Goal: Task Accomplishment & Management: Check status

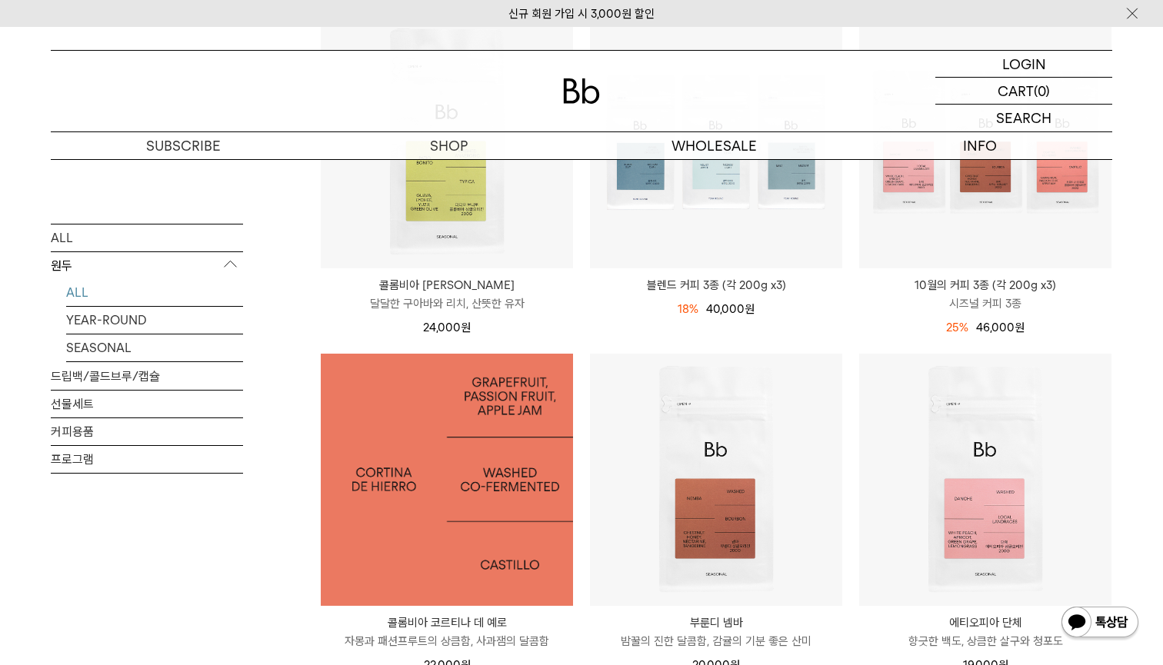
scroll to position [281, 0]
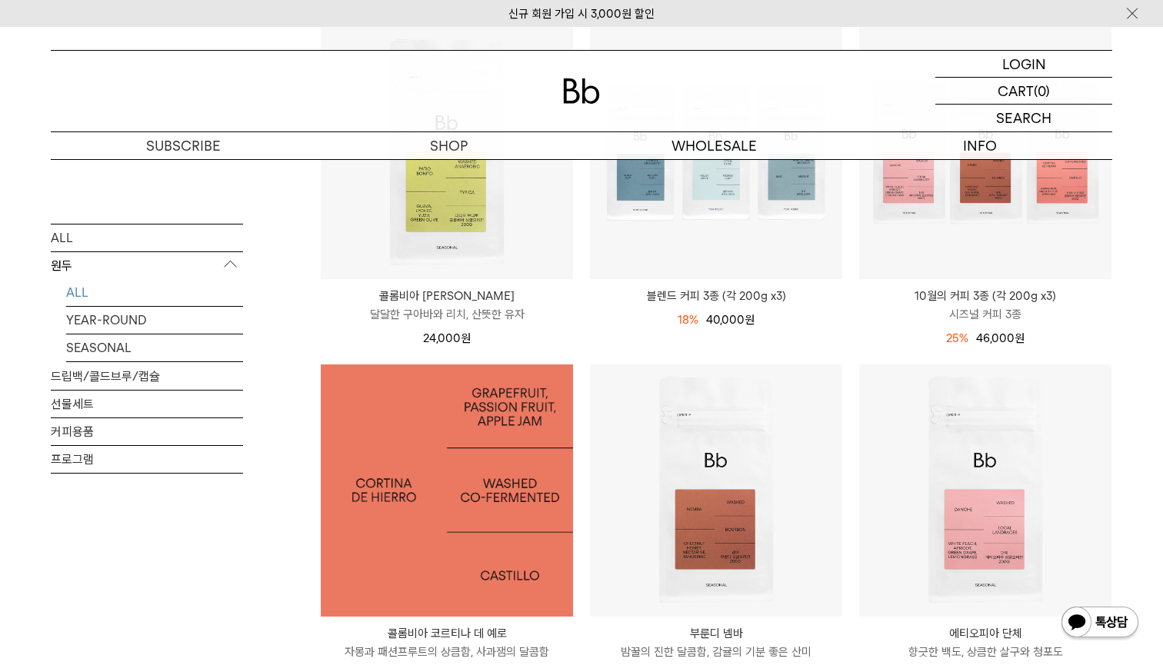
click at [398, 460] on img at bounding box center [447, 491] width 252 height 252
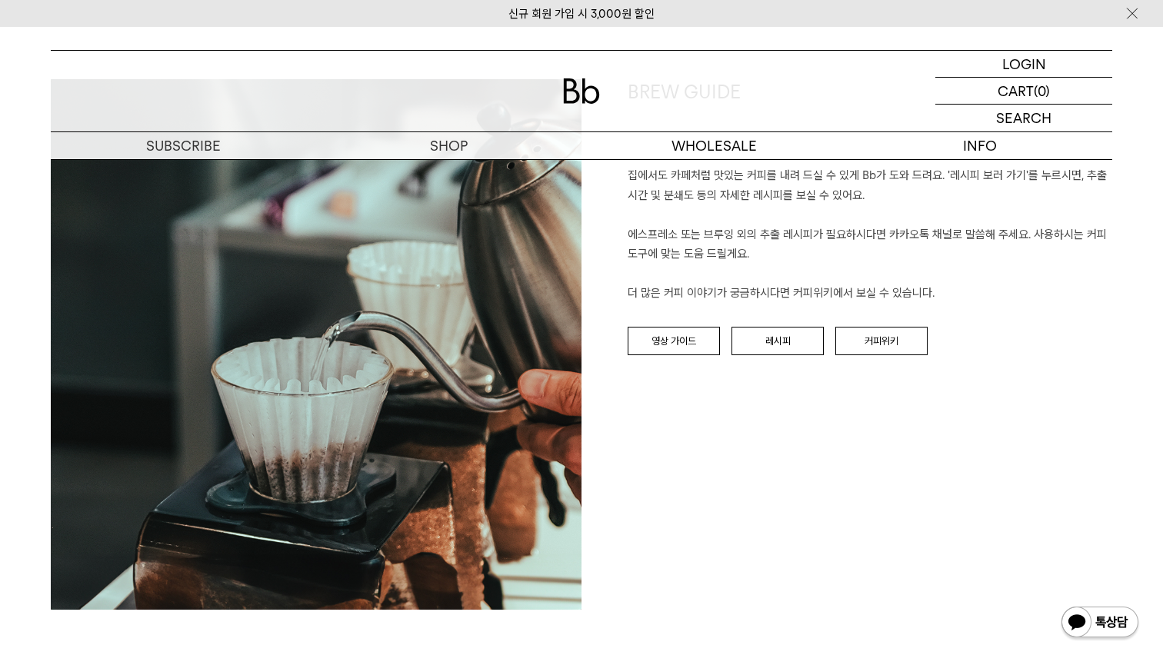
scroll to position [1480, 0]
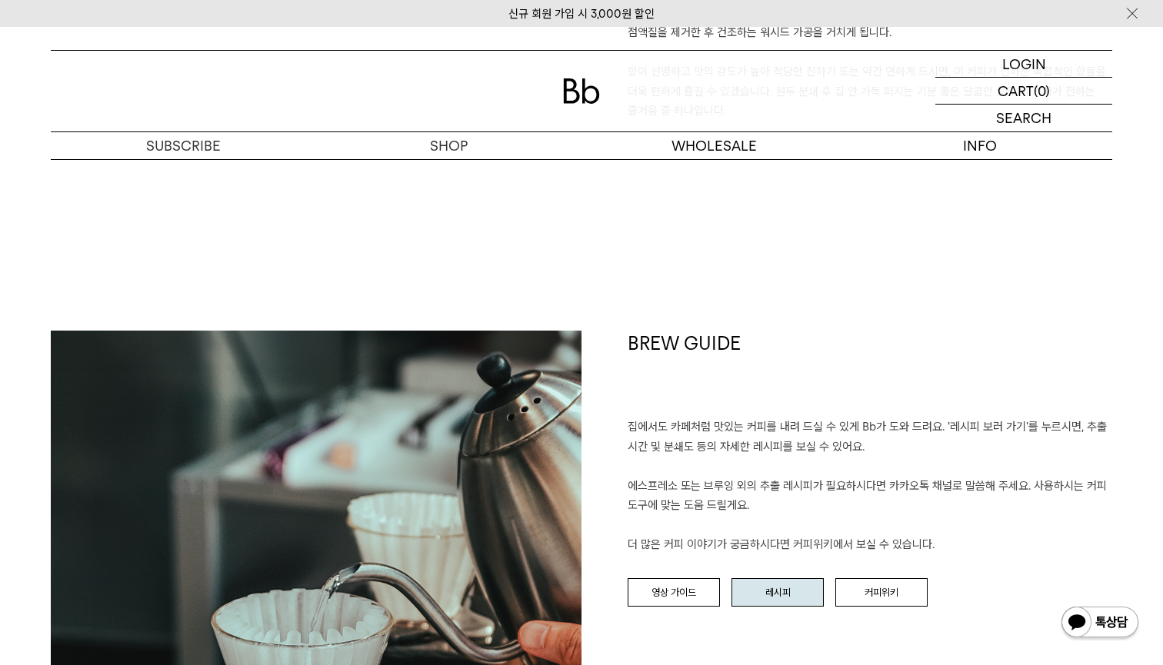
click at [795, 594] on link "레시피" at bounding box center [777, 592] width 92 height 29
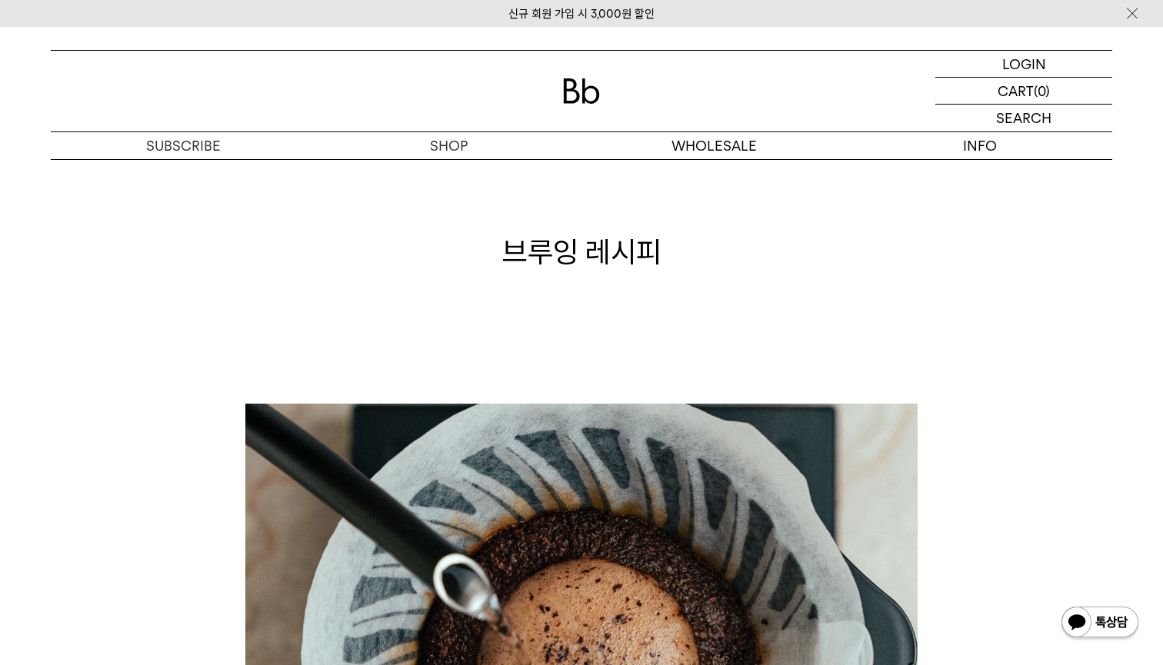
scroll to position [-2, 0]
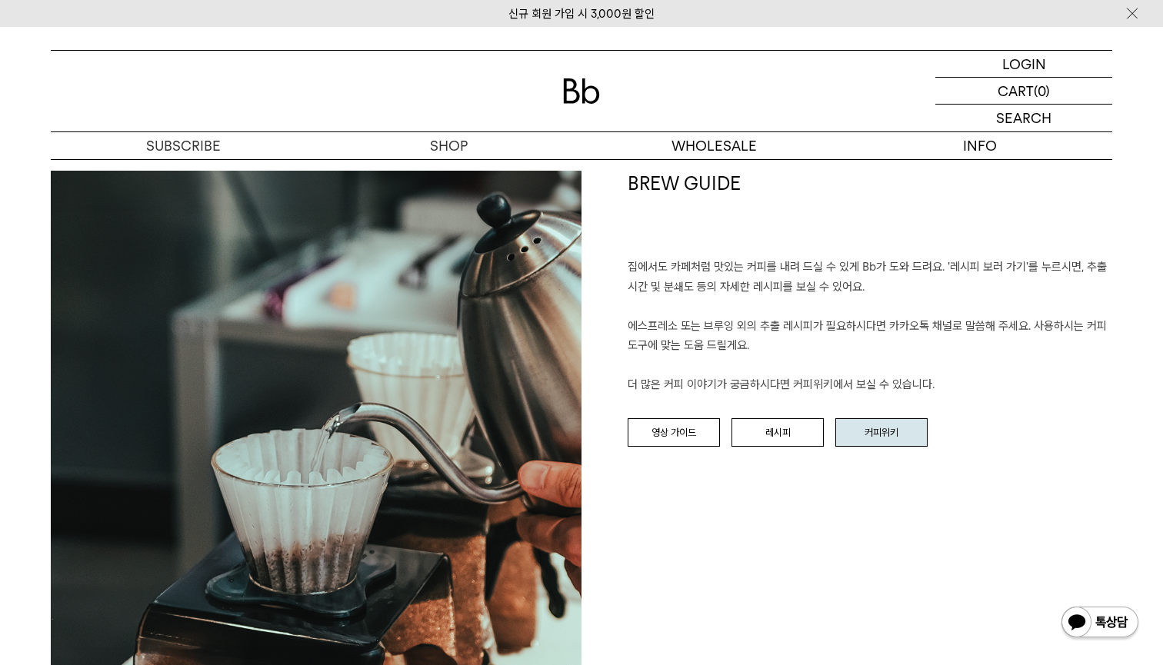
click at [898, 426] on link "커피위키" at bounding box center [881, 432] width 92 height 29
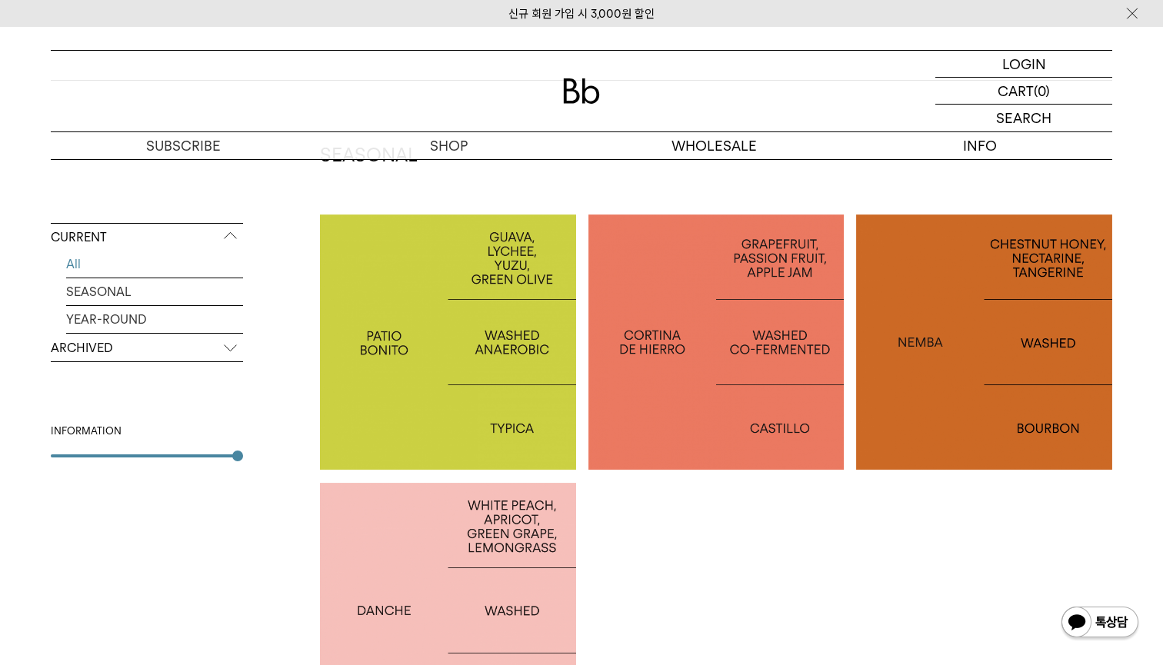
scroll to position [210, 0]
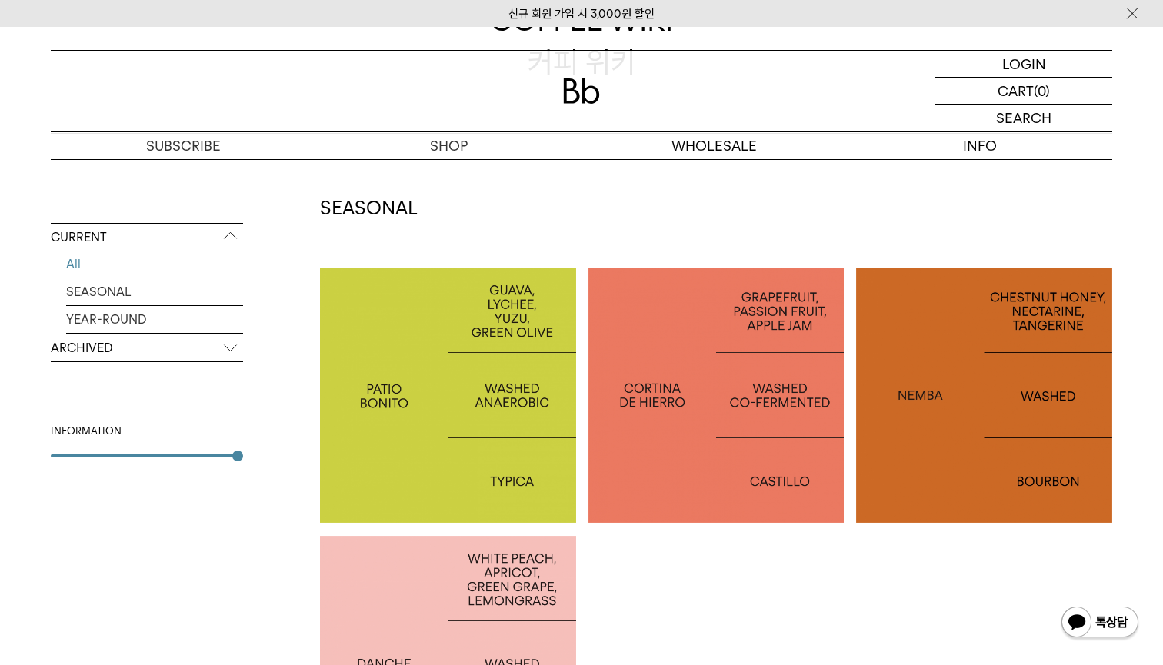
click at [701, 400] on p "[GEOGRAPHIC_DATA] CORTINA DE HIERRO" at bounding box center [716, 395] width 256 height 45
click at [944, 411] on div at bounding box center [984, 396] width 256 height 256
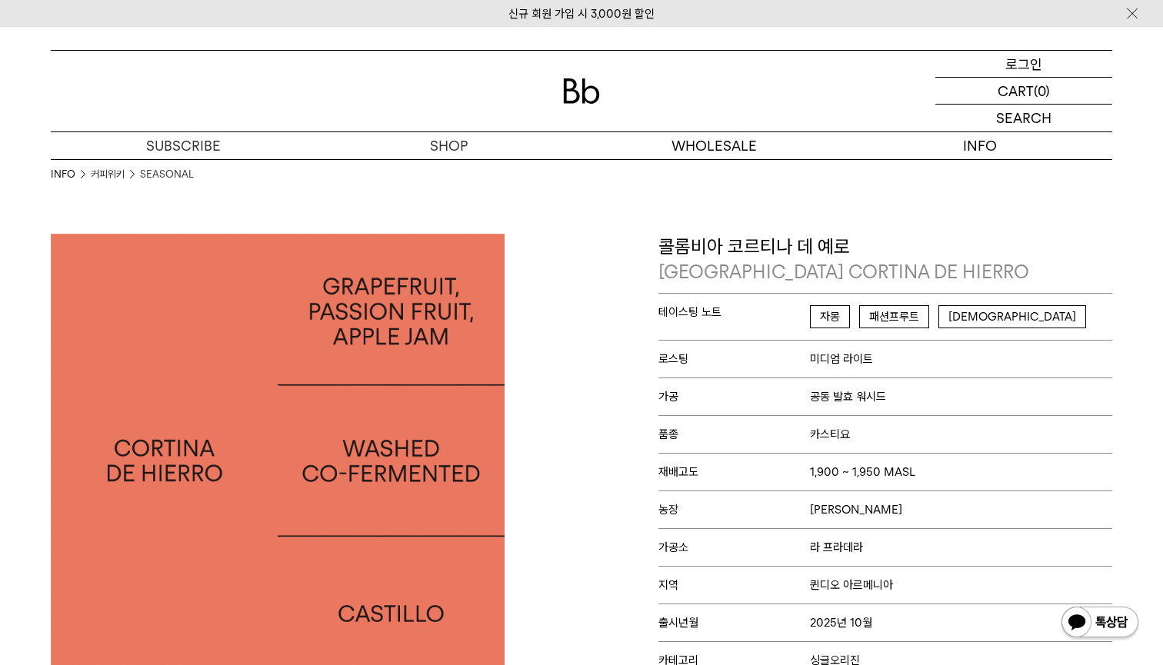
click at [1032, 64] on p "로그인" at bounding box center [1023, 64] width 37 height 26
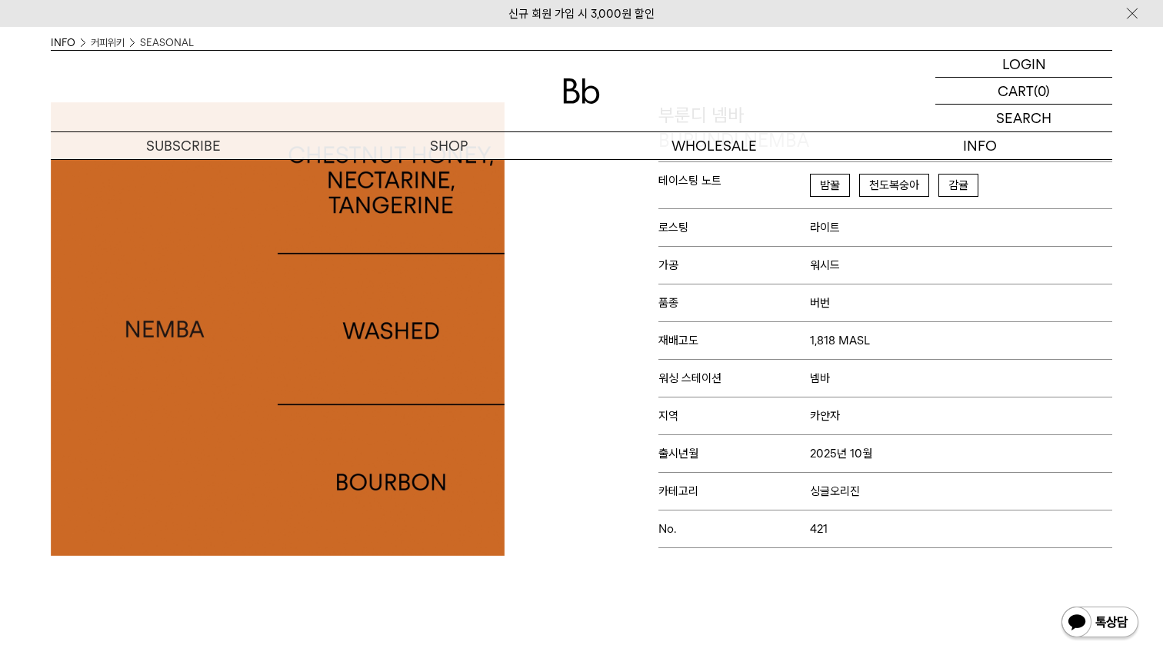
scroll to position [142, 0]
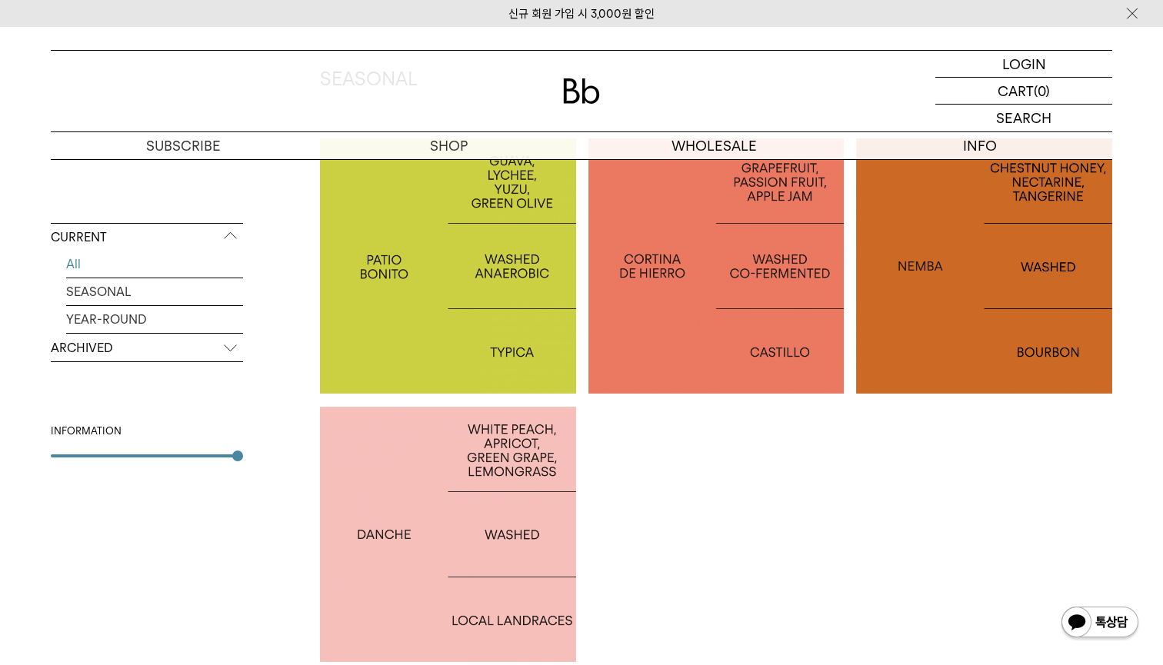
scroll to position [333, 0]
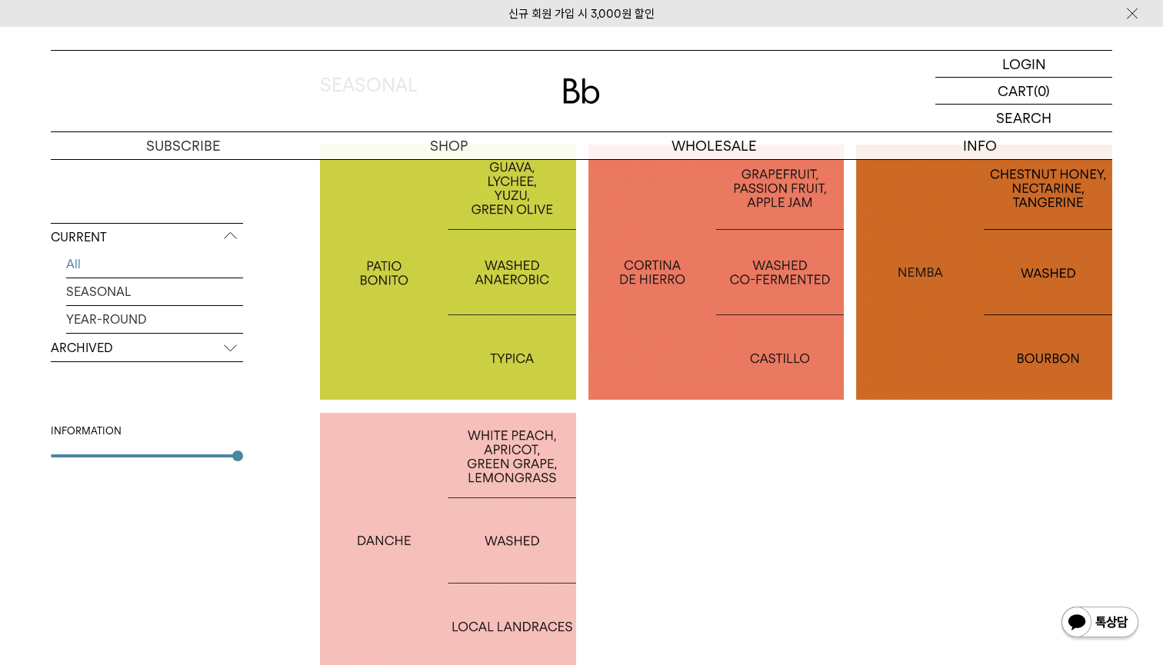
click at [441, 266] on p "COLOMBIA PATIO BONITO" at bounding box center [448, 272] width 256 height 22
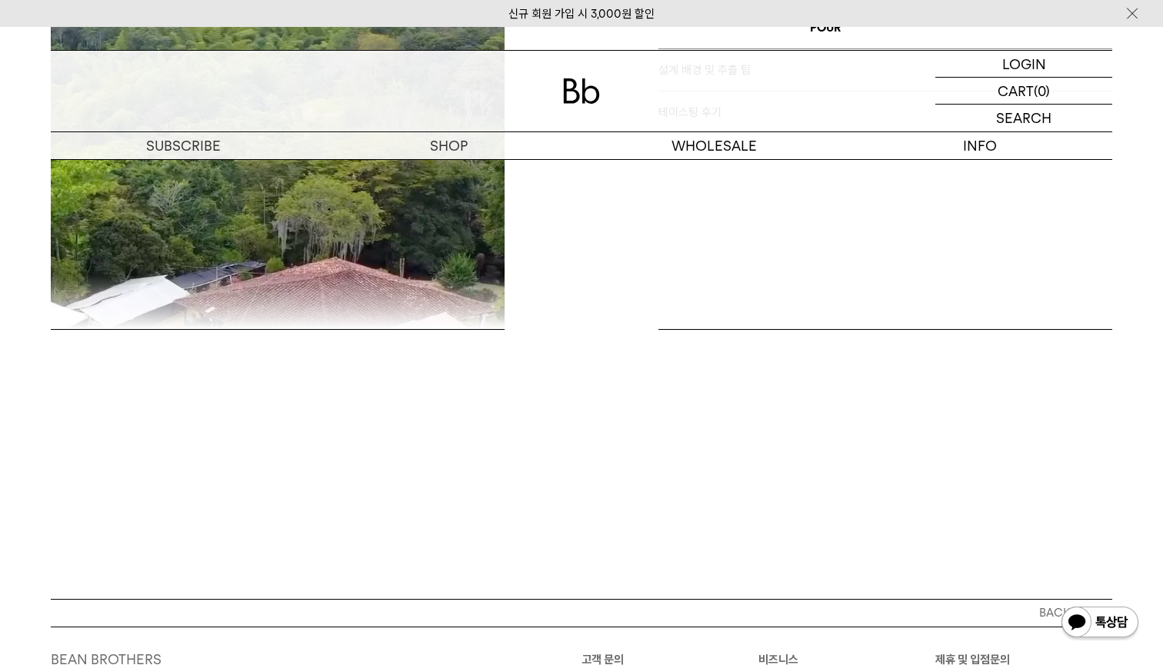
scroll to position [964, 0]
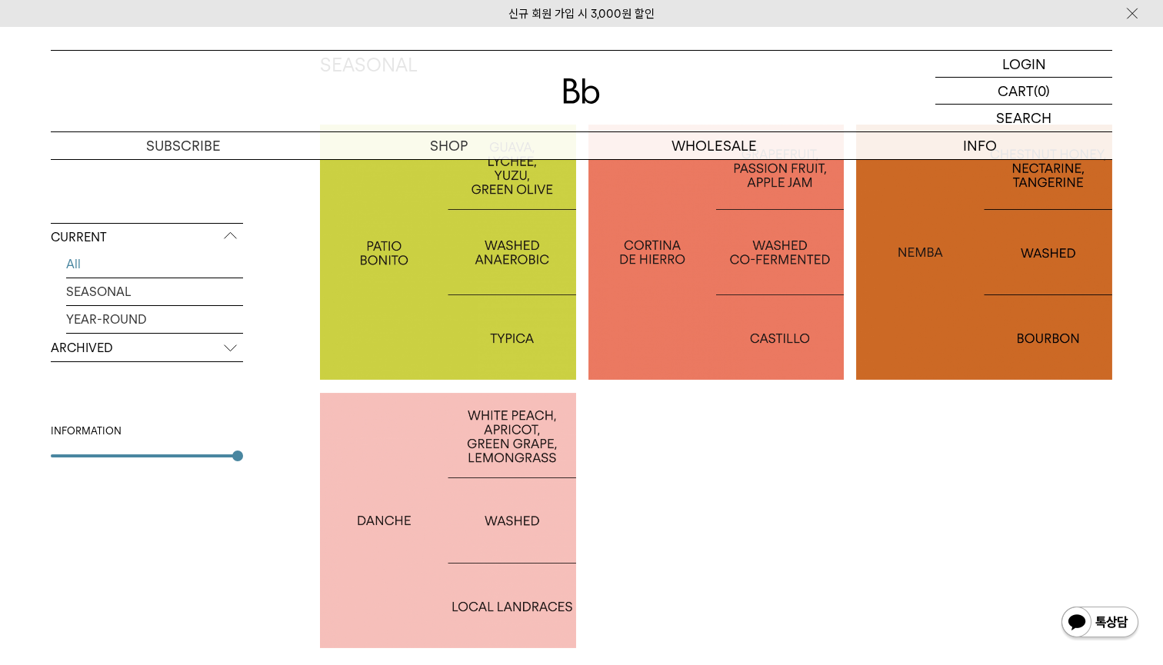
scroll to position [355, 0]
click at [501, 492] on div at bounding box center [448, 519] width 256 height 256
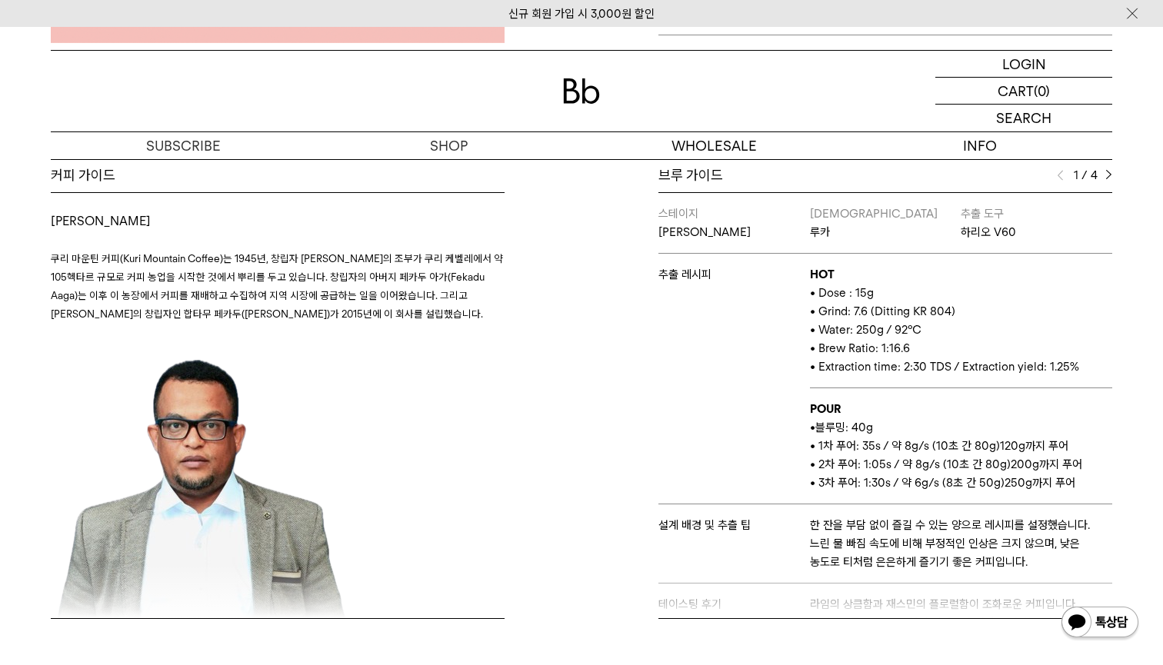
scroll to position [635, 0]
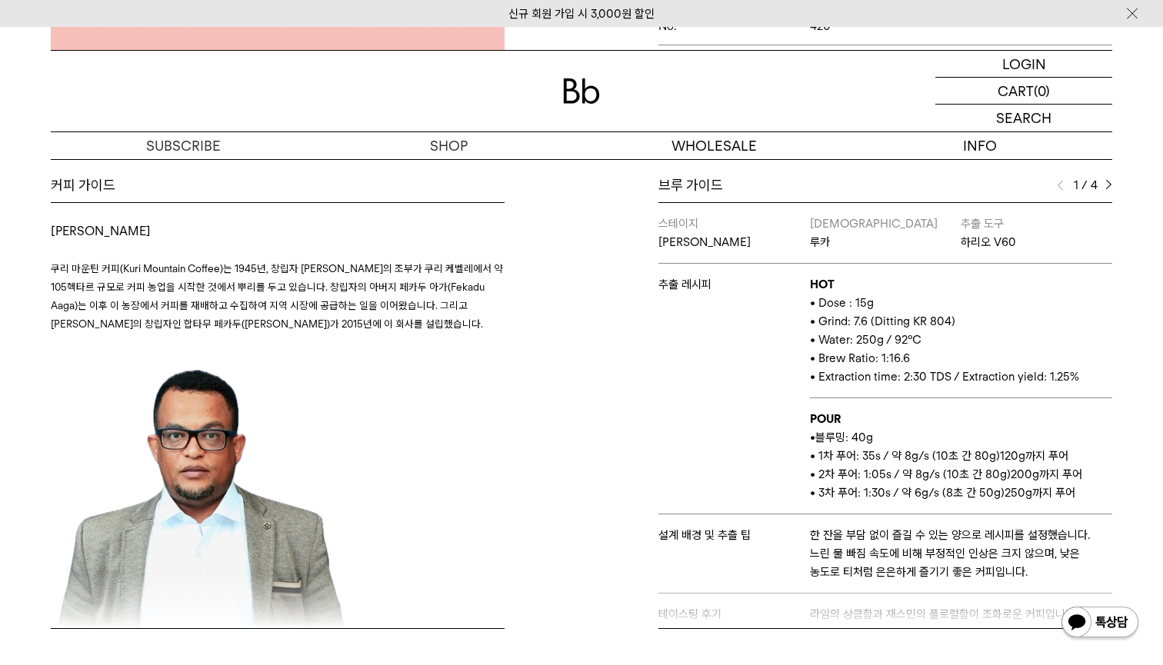
click at [1103, 172] on div "Bb의 커피 ALL SEASONAL YEAR-ROUND AUCTION SERIES ARCHIVE 2023 2022 2021 2020 2019 …" at bounding box center [581, 152] width 1163 height 1107
click at [1105, 187] on img at bounding box center [1108, 185] width 7 height 11
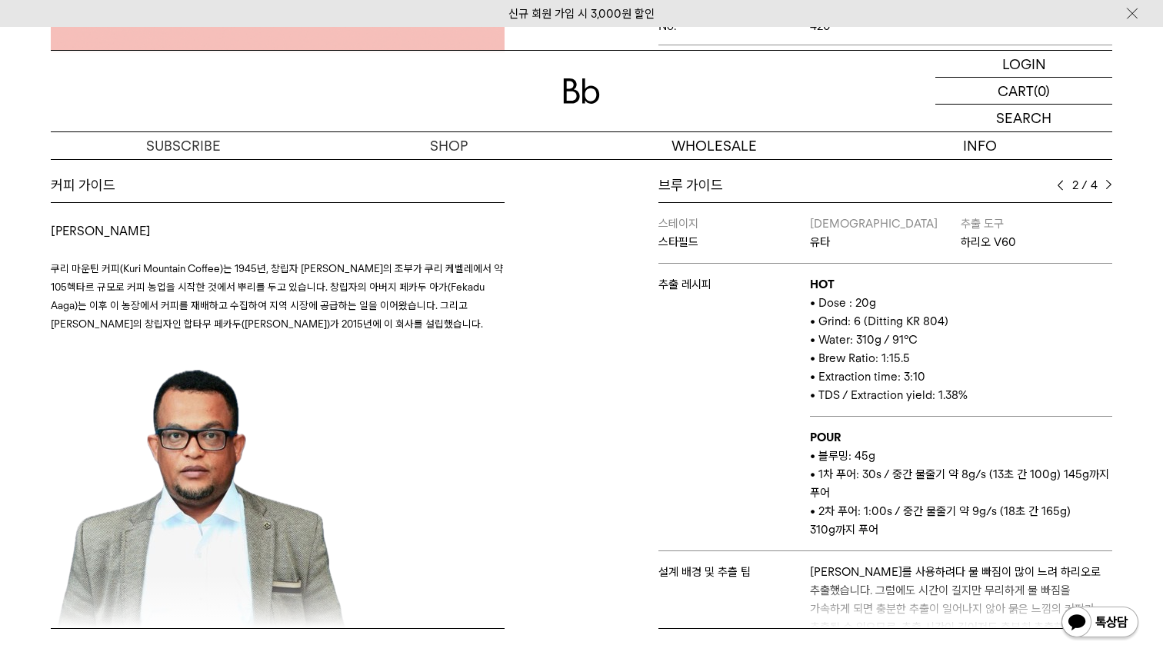
click at [1105, 187] on img at bounding box center [1108, 185] width 7 height 11
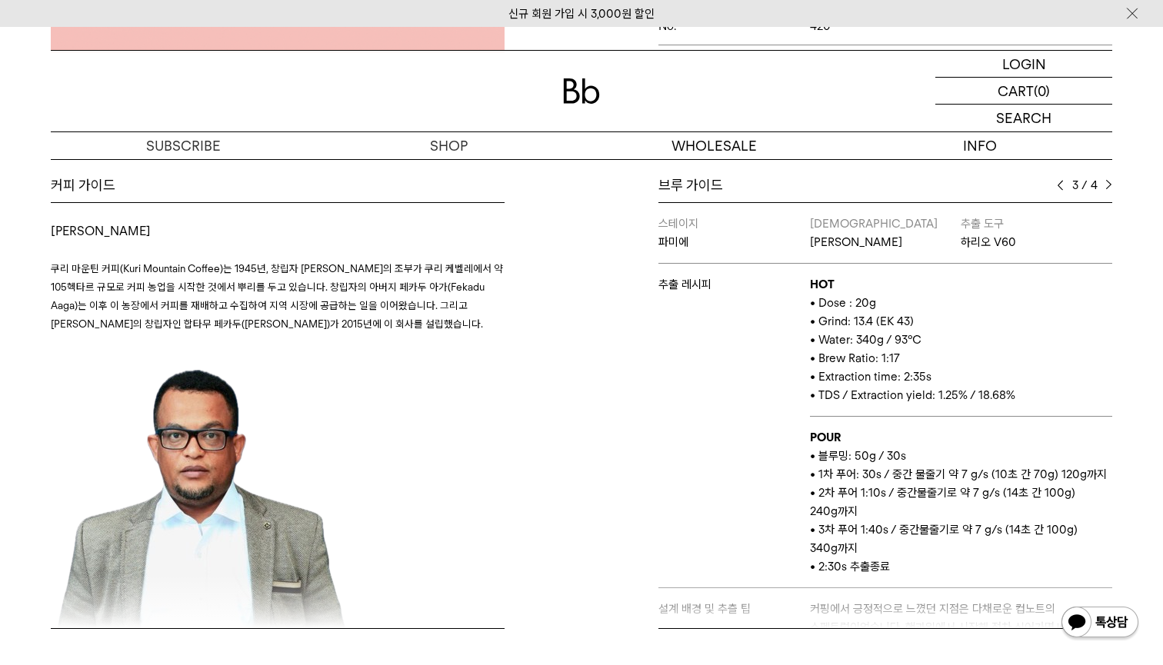
click at [1105, 187] on img at bounding box center [1108, 185] width 7 height 11
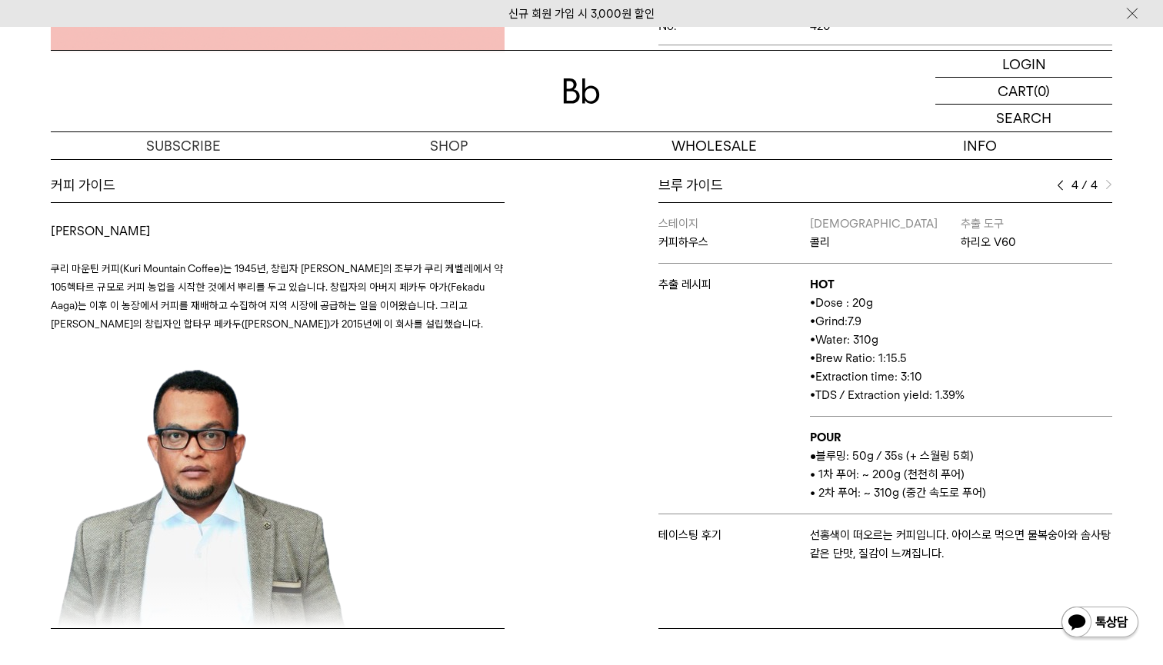
click at [1063, 188] on img at bounding box center [1060, 185] width 7 height 11
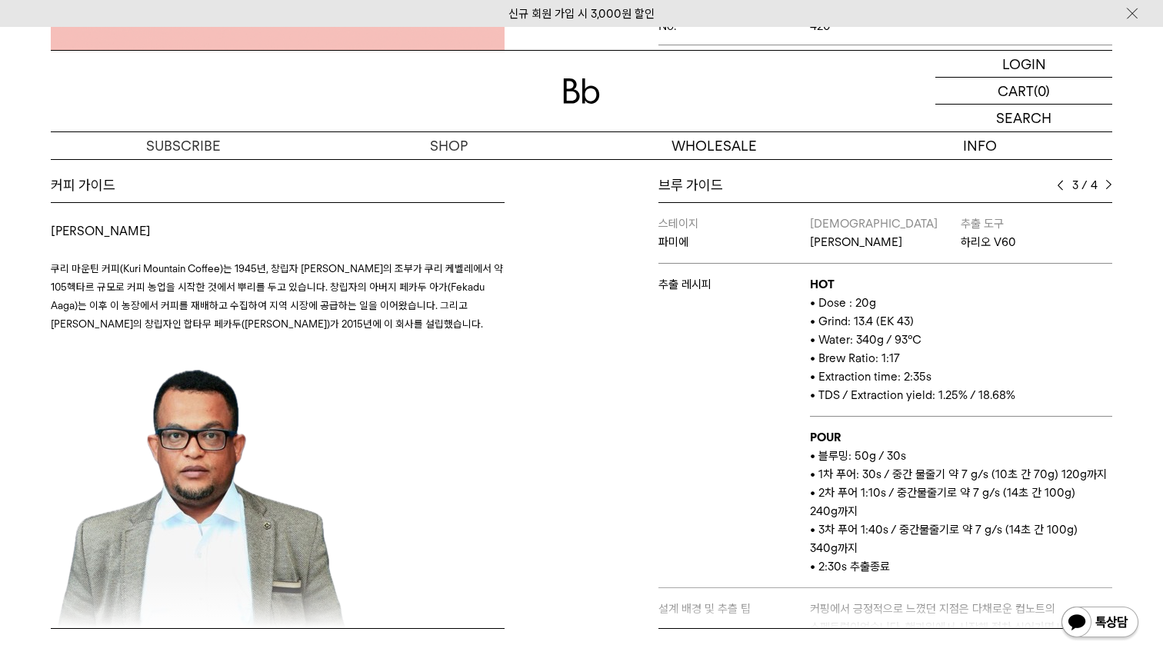
click at [1063, 188] on img at bounding box center [1060, 185] width 7 height 11
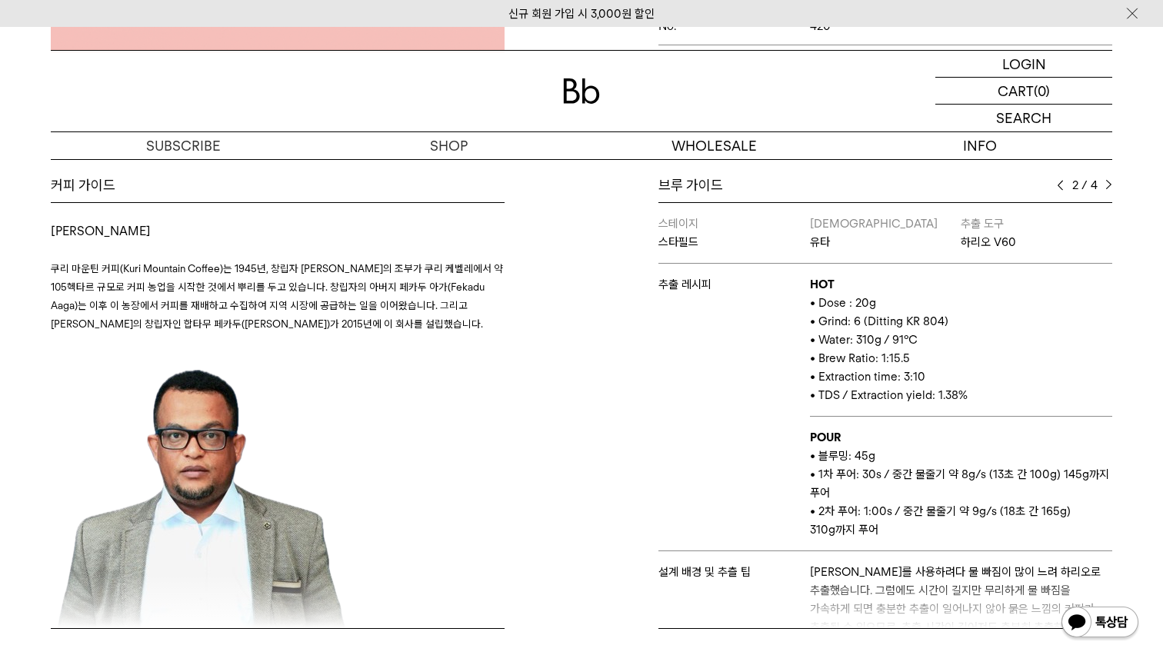
click at [1063, 188] on img at bounding box center [1060, 185] width 7 height 11
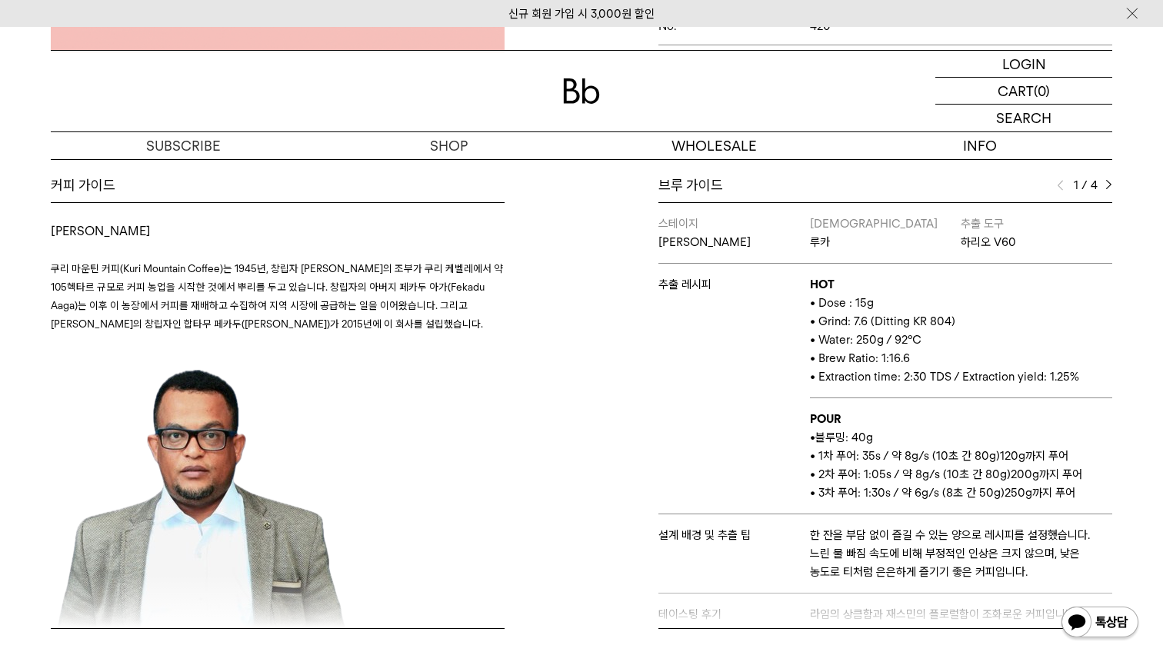
click at [1063, 188] on img at bounding box center [1060, 185] width 7 height 11
click at [1109, 198] on div "브루 가이드 1 / 4 스테이지 앨리웨이 바리스타 루카 추출 도구 하리오 V60 추출 레시피 HOT • Dose : 15g • Grind: 7…" at bounding box center [885, 402] width 454 height 453
click at [1104, 188] on div "1 / 4" at bounding box center [1084, 185] width 55 height 18
click at [1105, 182] on img at bounding box center [1108, 185] width 7 height 11
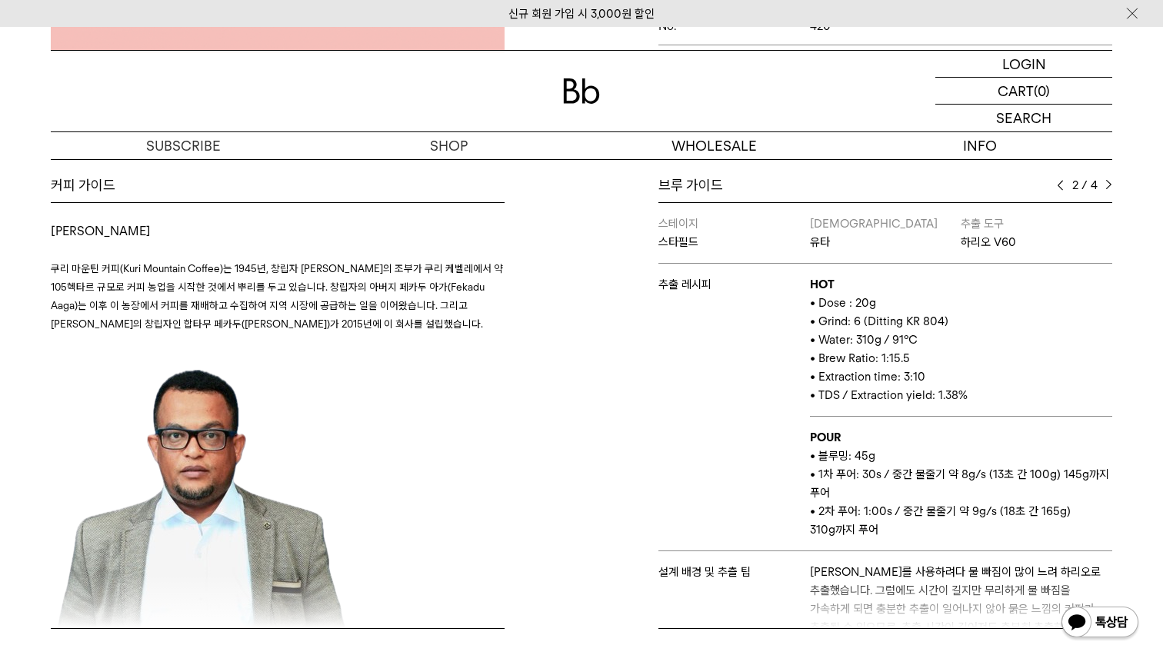
click at [1065, 182] on div "2 / 4" at bounding box center [1084, 185] width 55 height 18
click at [1060, 184] on img at bounding box center [1060, 185] width 7 height 11
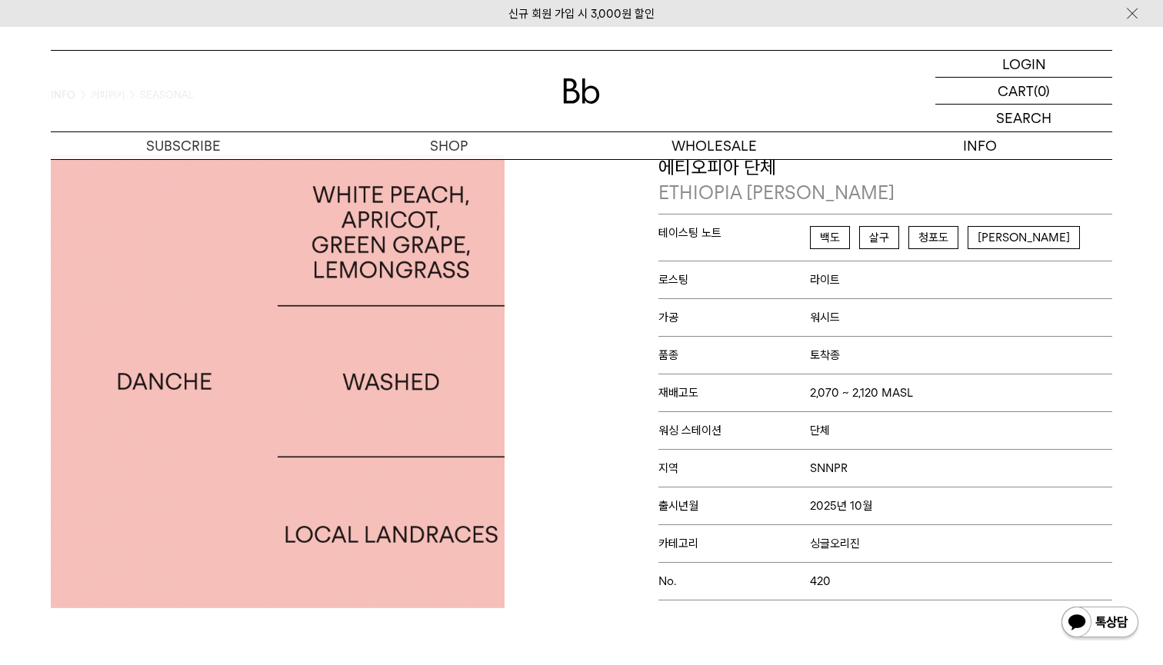
scroll to position [92, 0]
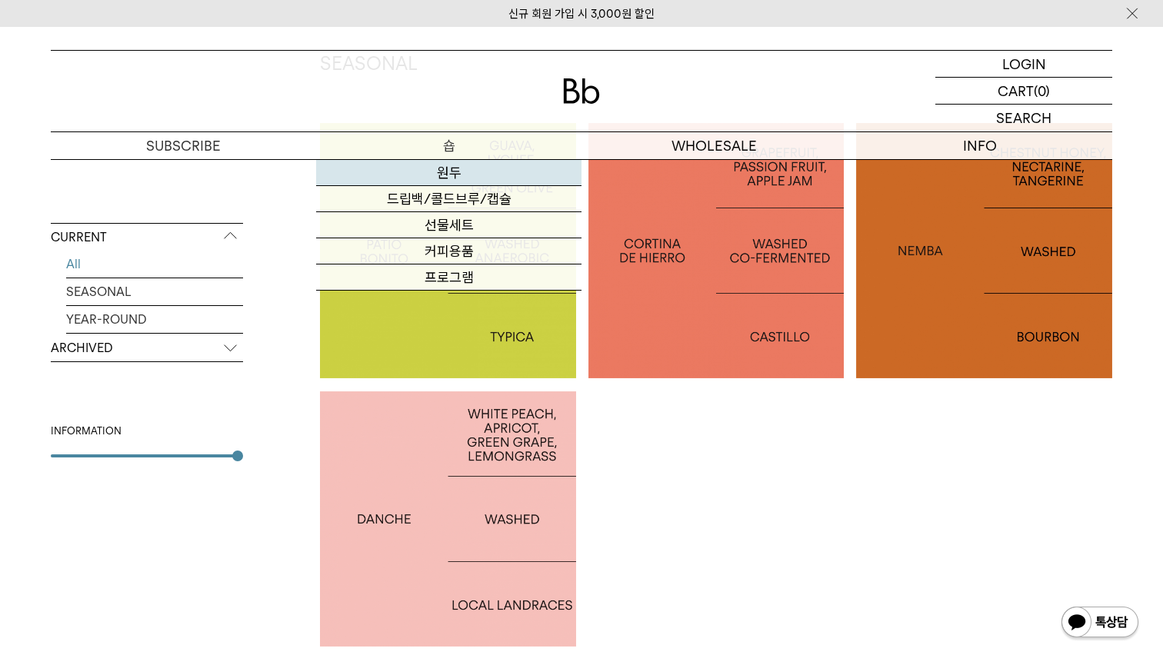
click at [434, 172] on link "원두" at bounding box center [448, 173] width 265 height 26
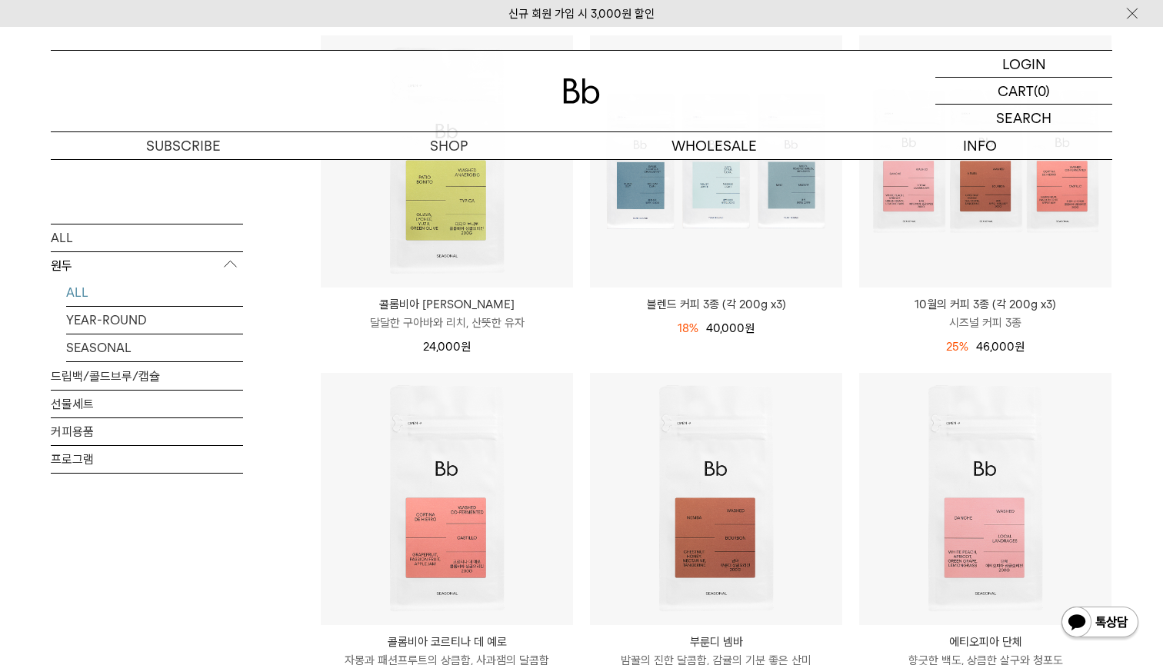
scroll to position [242, 0]
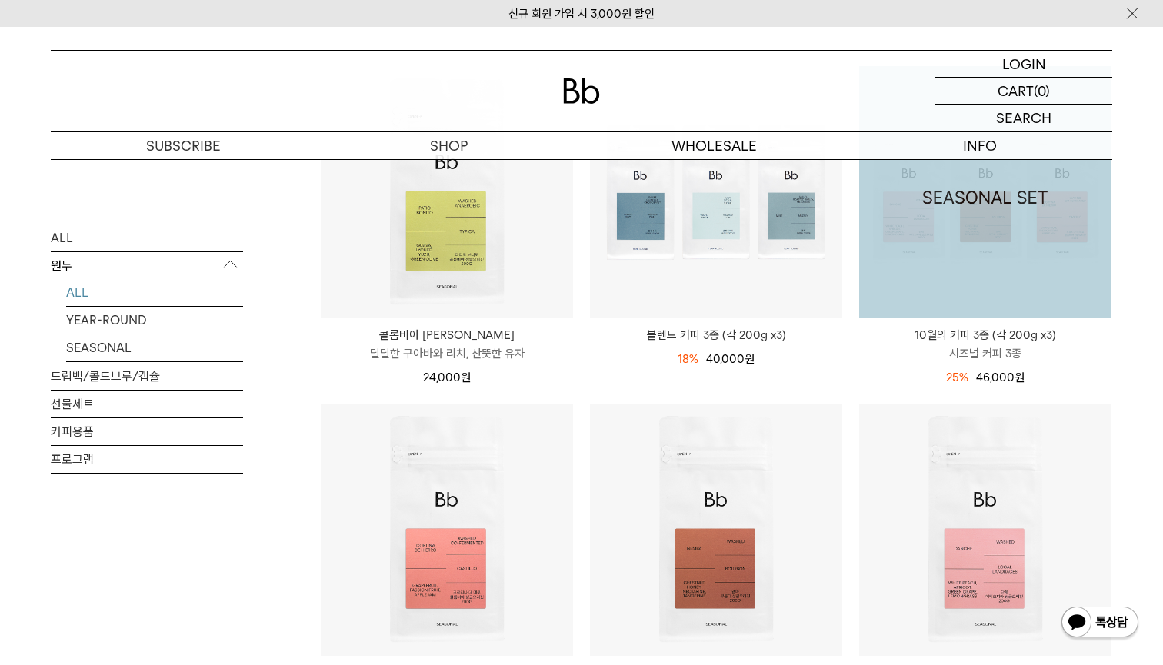
click at [934, 238] on img at bounding box center [985, 192] width 252 height 252
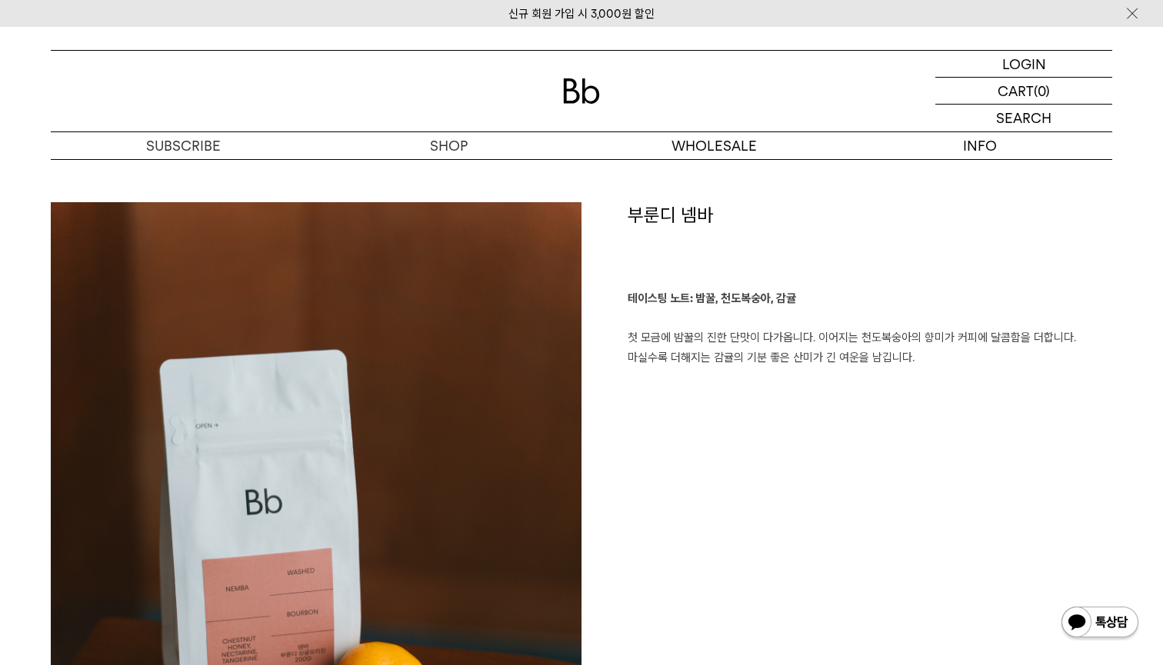
scroll to position [2046, 0]
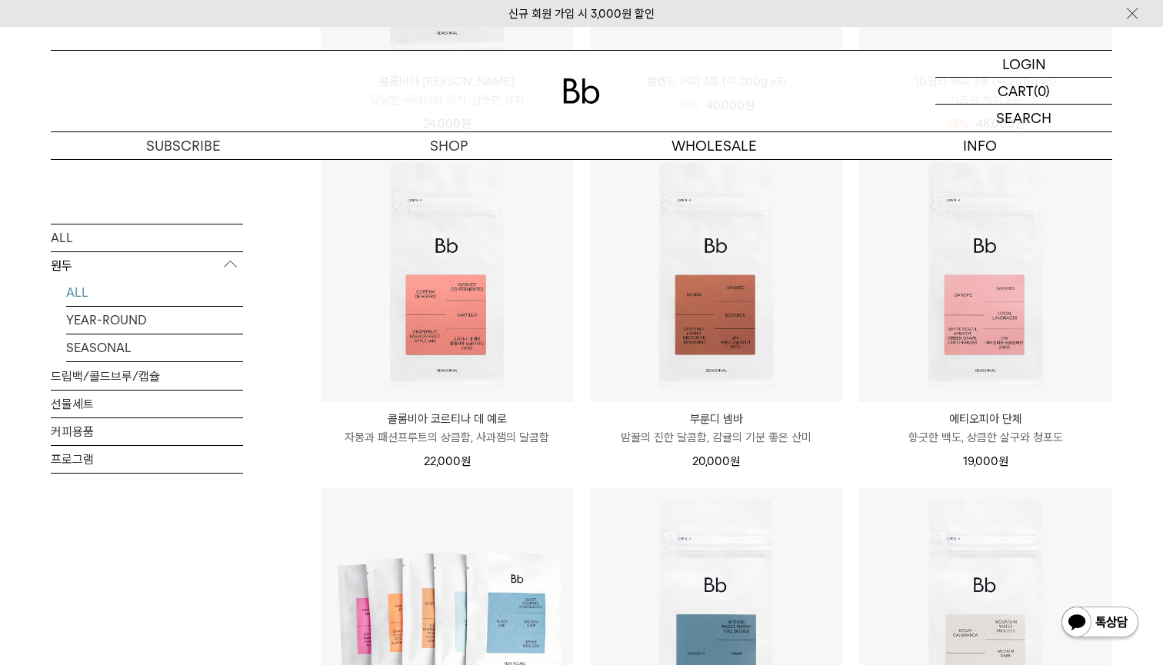
scroll to position [498, 0]
click at [1081, 1] on div "신규 회원 가입 시 3,000원 할인" at bounding box center [581, 13] width 1163 height 27
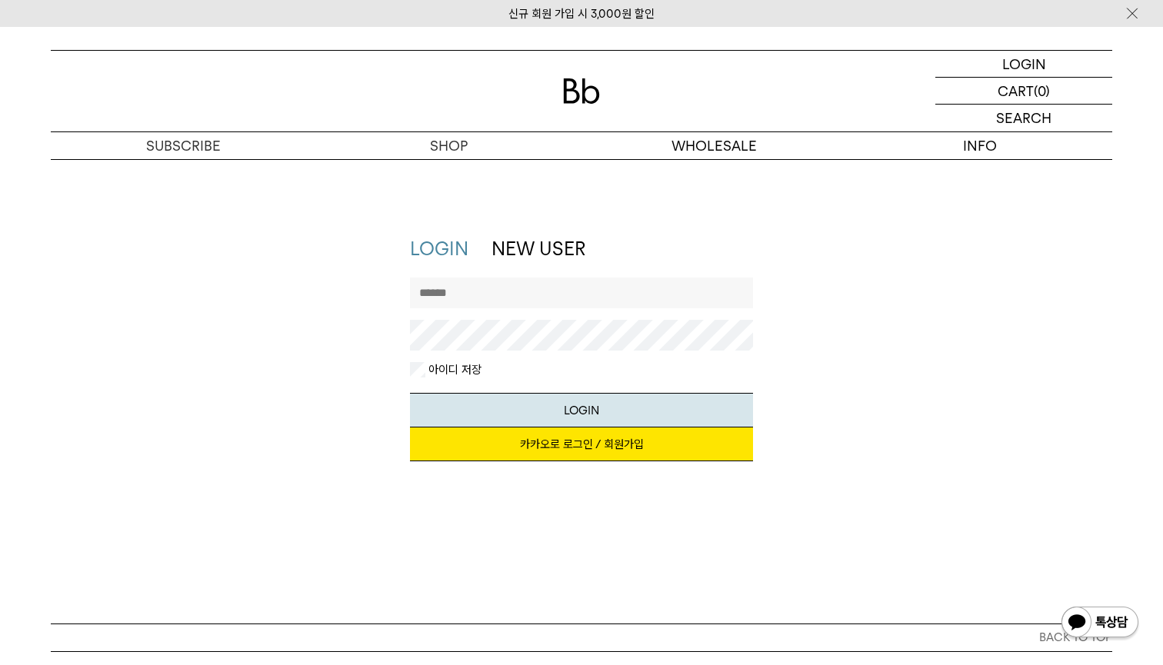
type input "*********"
click at [581, 409] on button "LOGIN" at bounding box center [582, 410] width 344 height 35
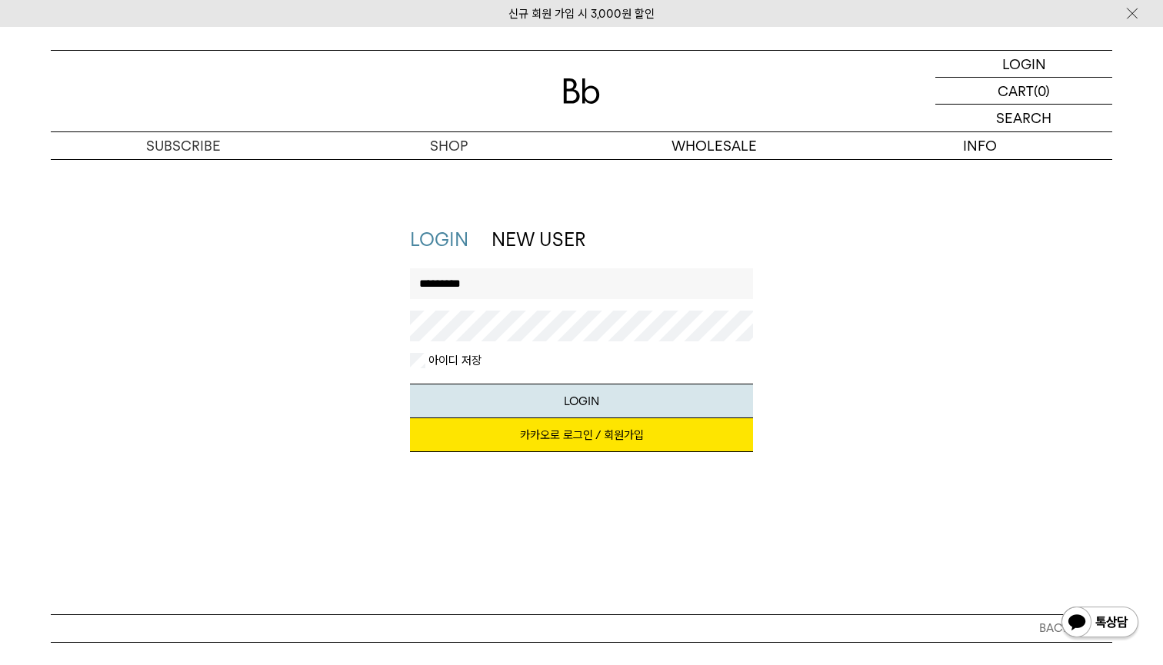
scroll to position [7, 0]
click at [521, 277] on input "*********" at bounding box center [582, 286] width 344 height 31
type input "********"
click at [553, 445] on link "카카오로 로그인 / 회원가입" at bounding box center [582, 438] width 344 height 34
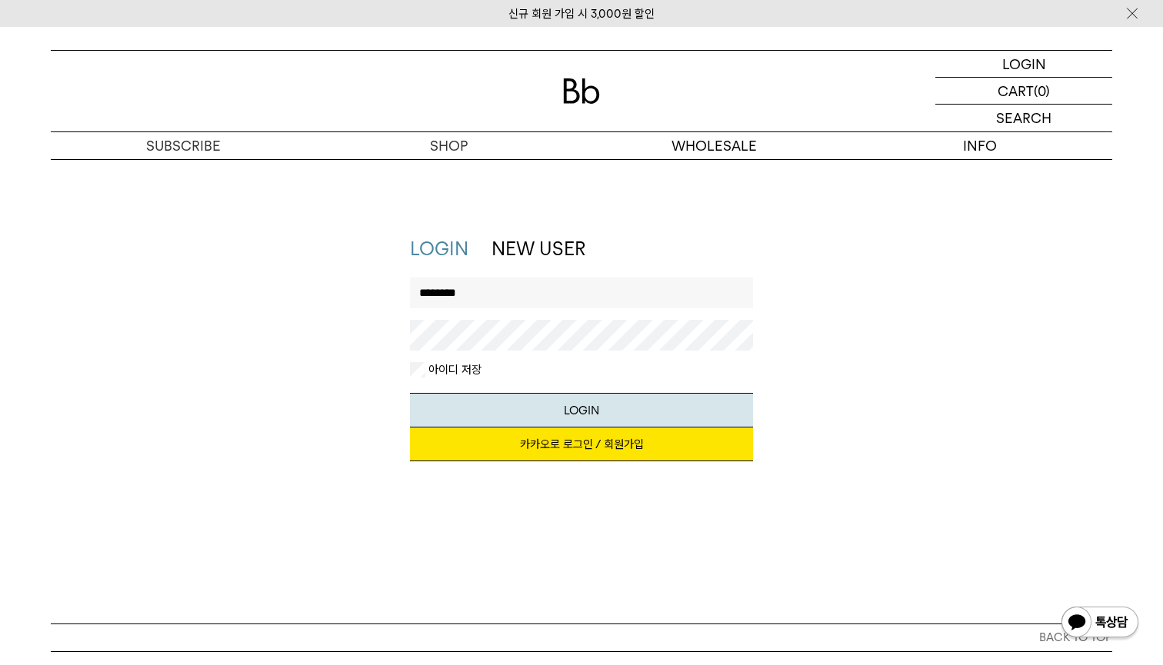
click at [639, 442] on link "카카오로 로그인 / 회원가입" at bounding box center [582, 445] width 344 height 34
click at [1028, 70] on p "로그인" at bounding box center [1023, 64] width 37 height 26
click at [686, 364] on div "아이디 저장" at bounding box center [582, 369] width 344 height 15
click at [487, 285] on input "text" at bounding box center [582, 293] width 344 height 31
type input "*"
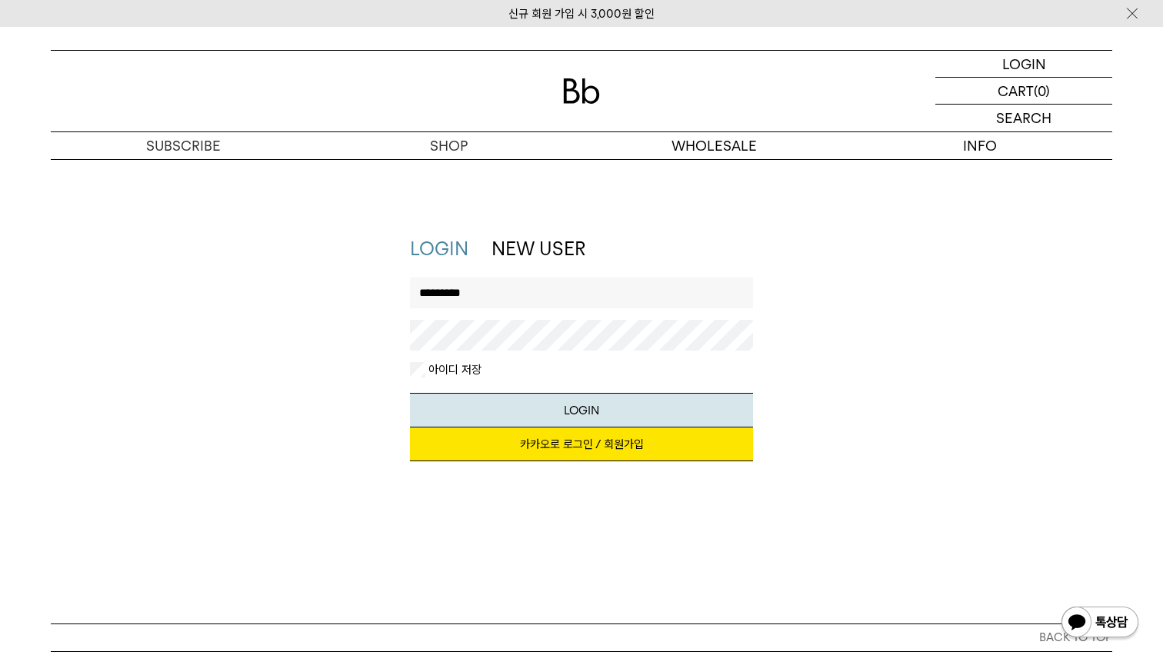
click at [491, 291] on input "*********" at bounding box center [582, 293] width 344 height 31
type input "********"
click at [529, 400] on button "LOGIN" at bounding box center [582, 410] width 344 height 35
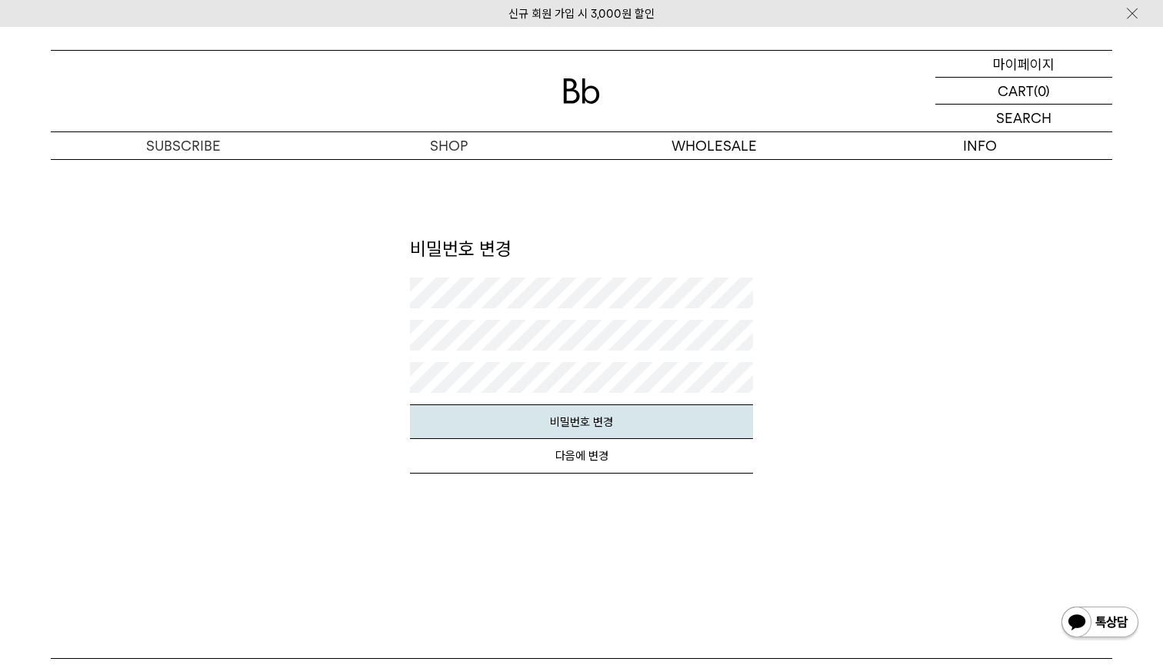
click at [1028, 74] on p "마이페이지" at bounding box center [1024, 64] width 62 height 26
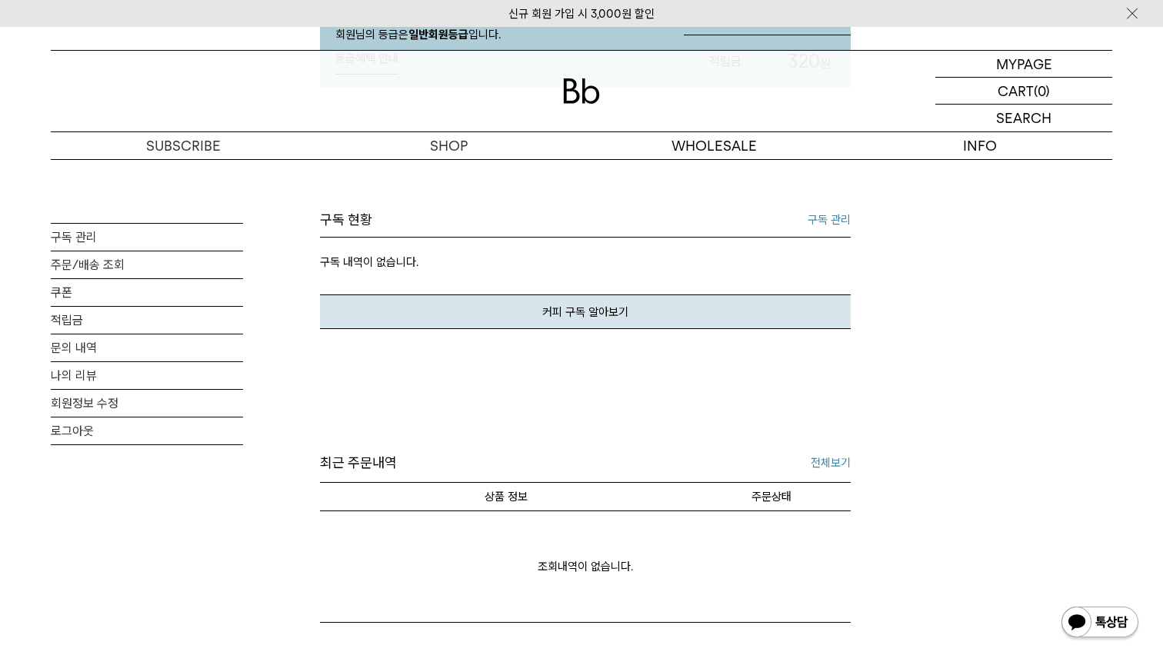
scroll to position [297, 0]
click at [95, 265] on link "주문/배송 조회" at bounding box center [147, 265] width 192 height 27
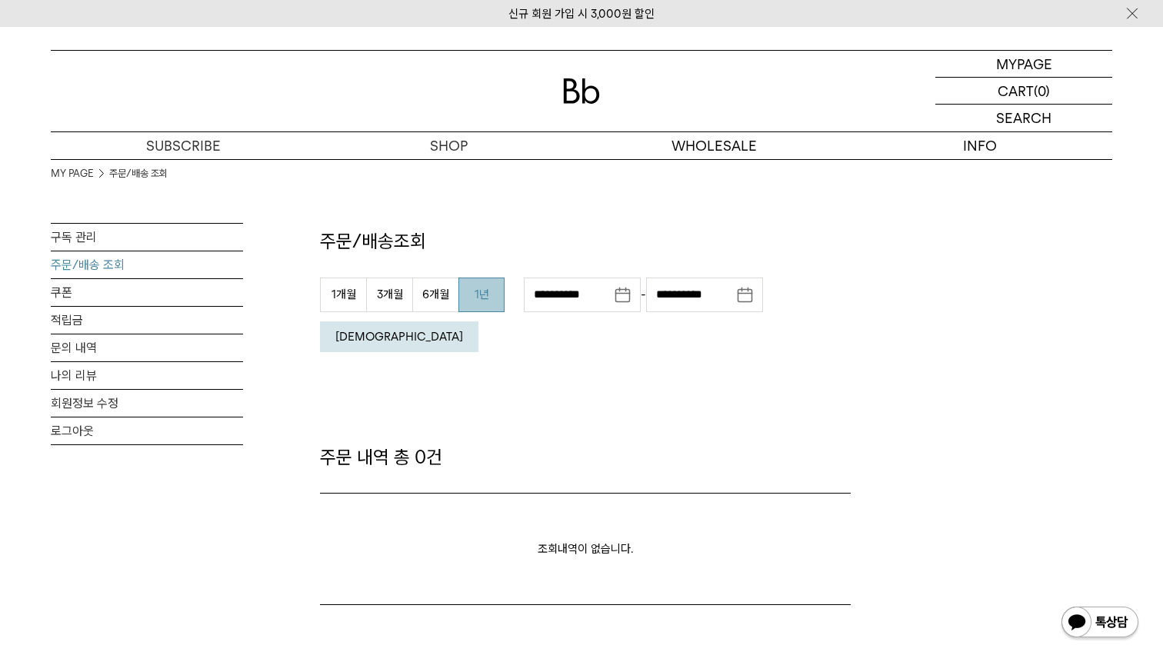
click at [480, 287] on button "1년" at bounding box center [481, 295] width 46 height 35
type input "**********"
click at [463, 330] on em "조회" at bounding box center [399, 337] width 128 height 14
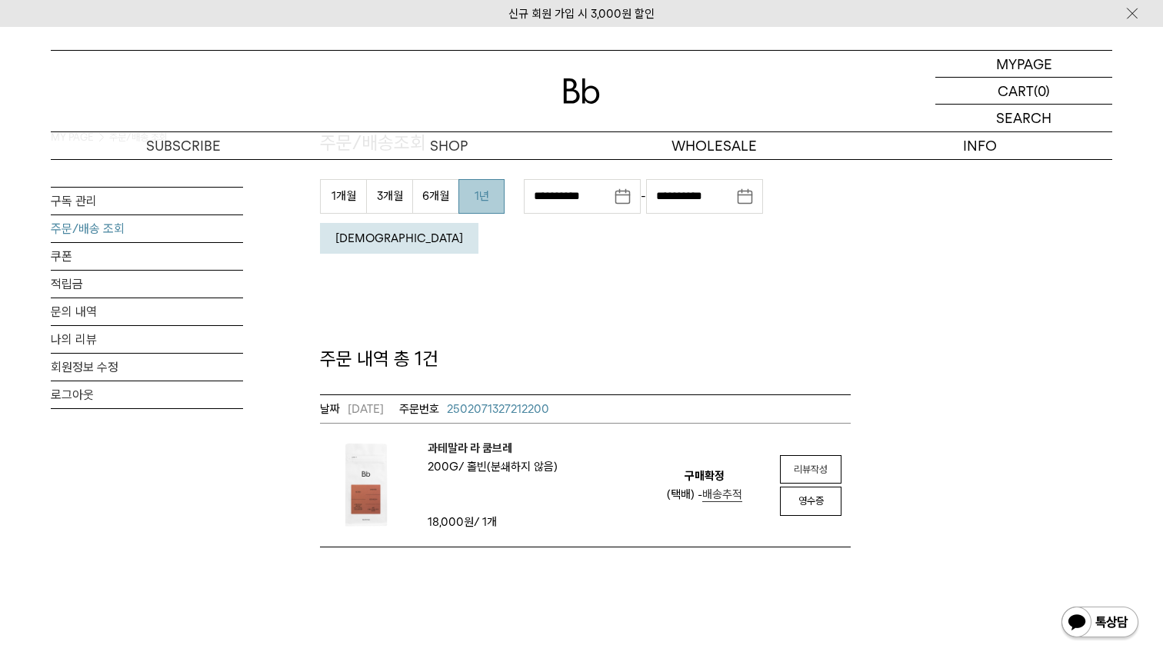
scroll to position [112, 0]
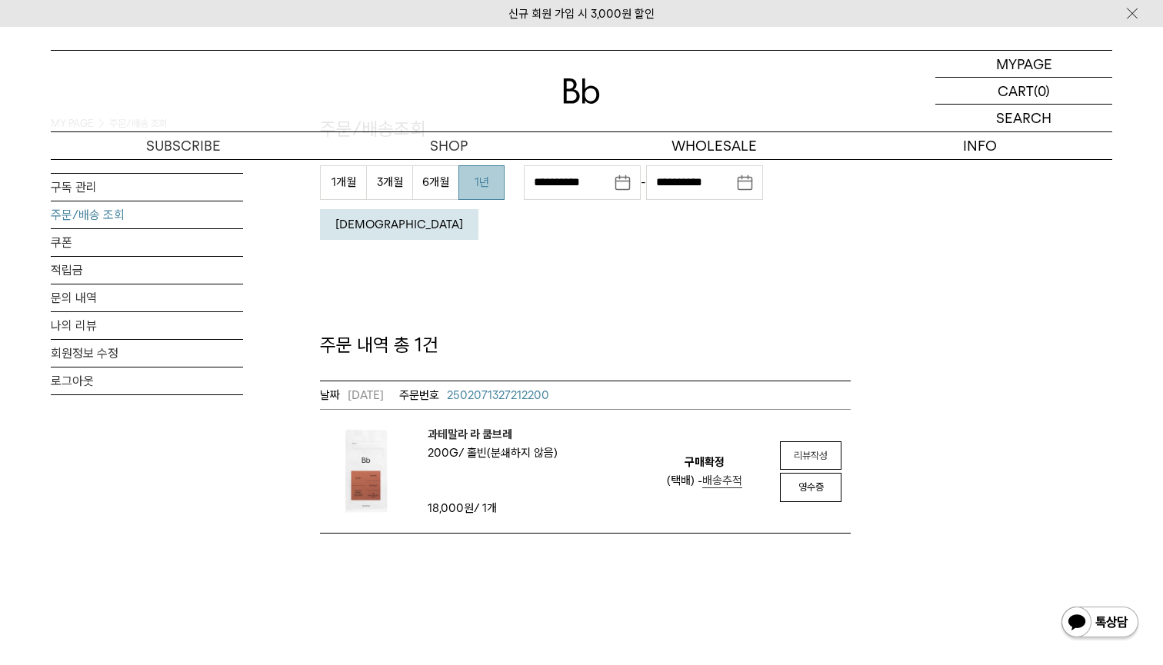
click at [467, 425] on em "과테말라 라 쿰브레" at bounding box center [493, 434] width 130 height 18
click at [367, 441] on img at bounding box center [366, 471] width 92 height 92
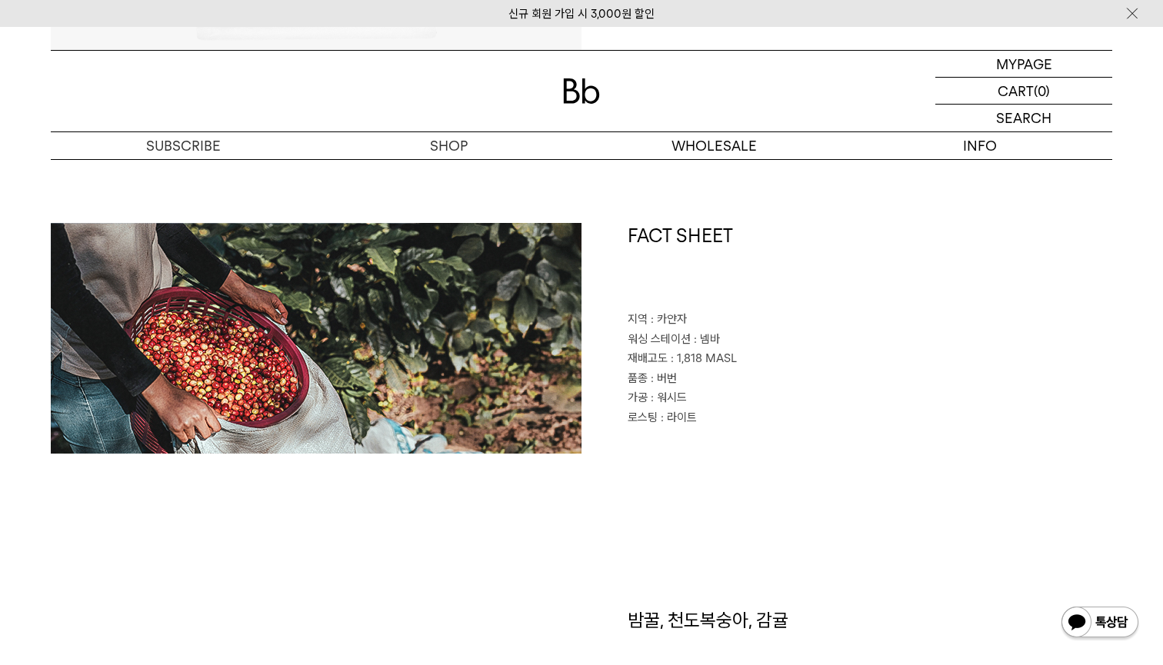
scroll to position [645, 0]
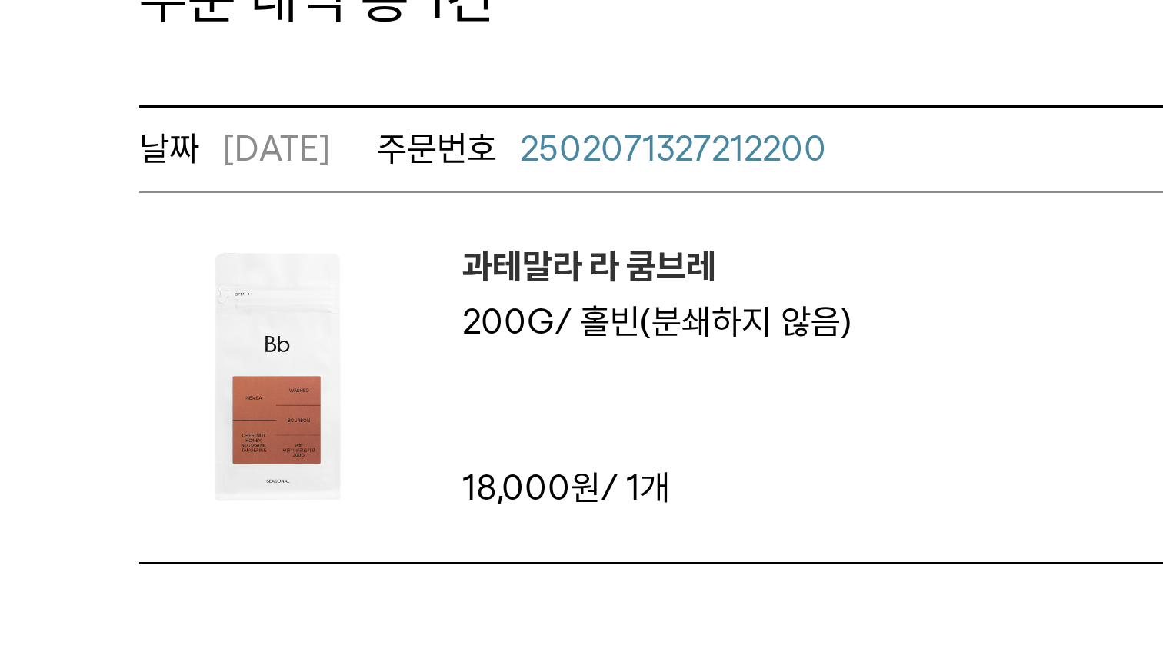
scroll to position [186, 0]
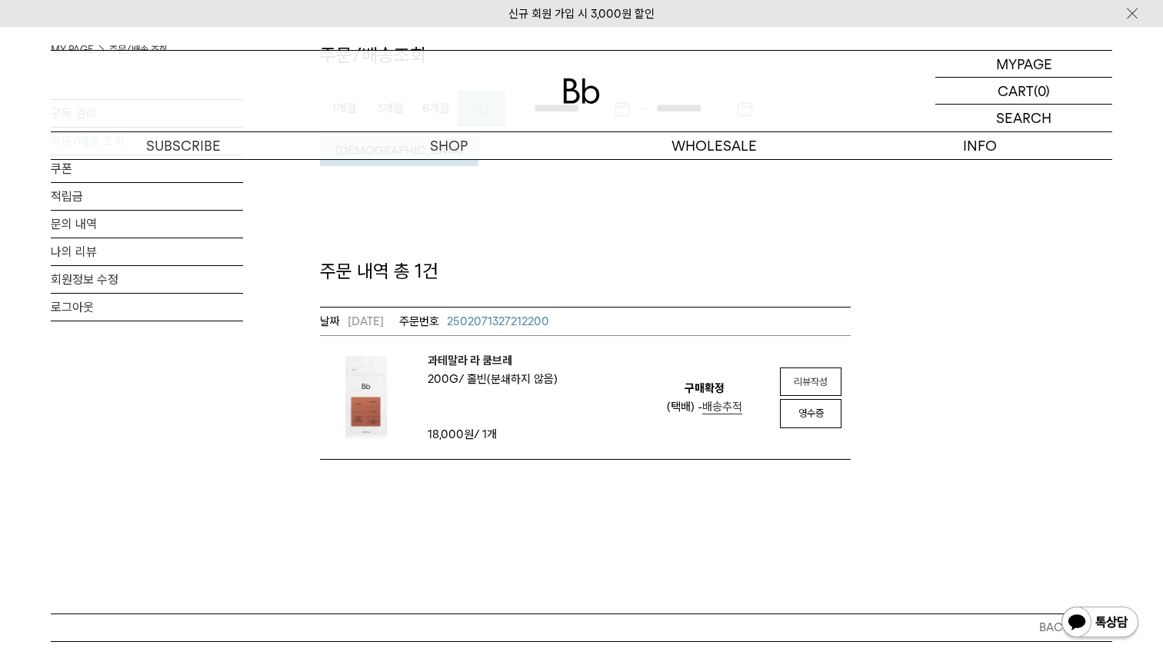
click at [1018, 315] on div "**********" at bounding box center [581, 216] width 1061 height 487
